Goal: Entertainment & Leisure: Consume media (video, audio)

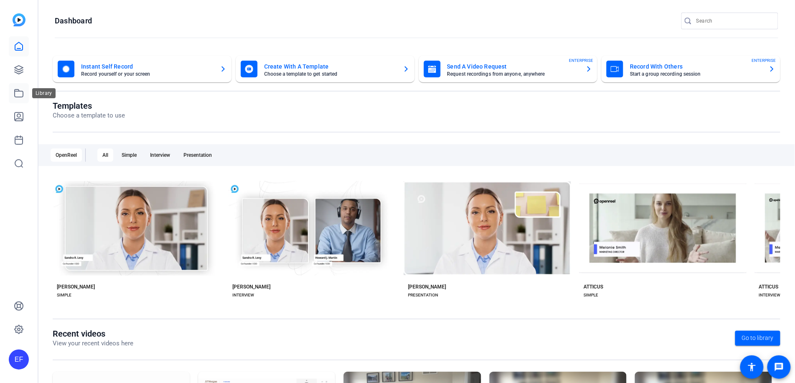
click at [25, 97] on link at bounding box center [19, 93] width 20 height 20
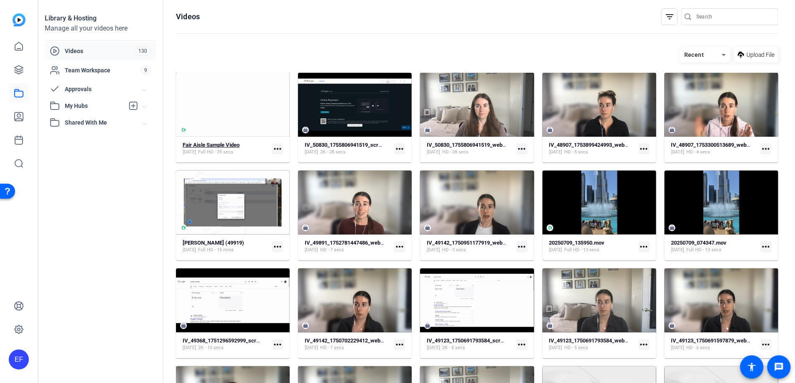
click at [228, 142] on strong "Fair Aisle Sample Video" at bounding box center [211, 145] width 57 height 6
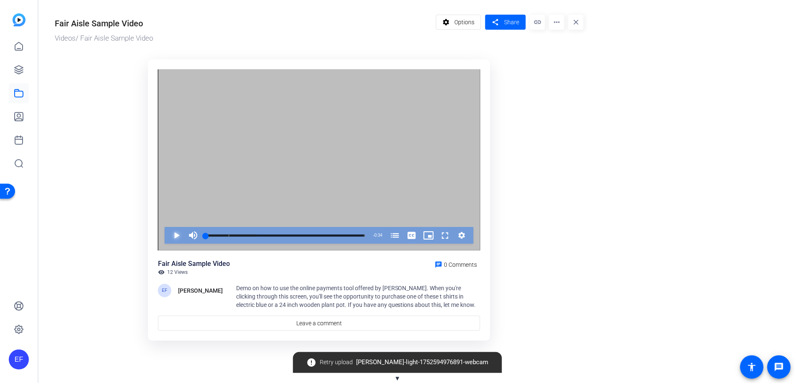
click at [168, 237] on span "Video Player" at bounding box center [168, 235] width 0 height 17
